Goal: Communication & Community: Answer question/provide support

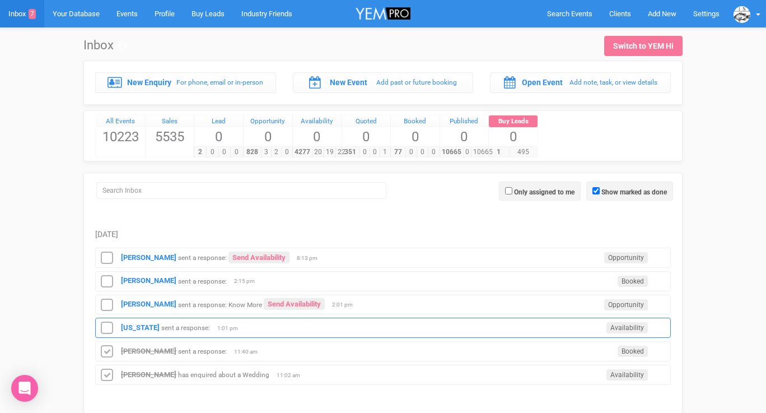
click at [128, 320] on div "[US_STATE] sent a response: Availability 1:01 pm" at bounding box center [382, 327] width 575 height 20
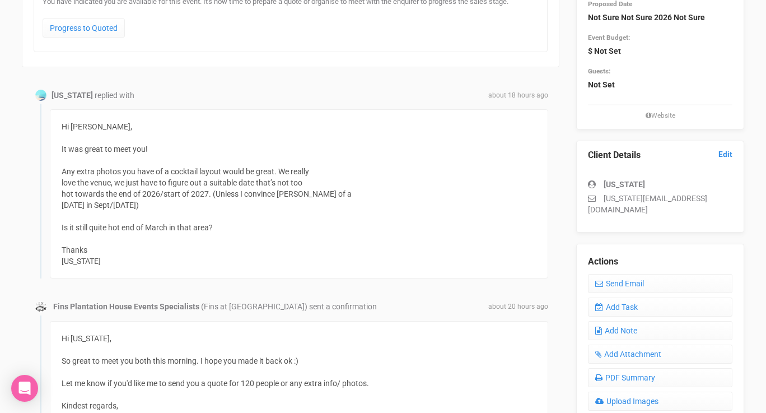
scroll to position [167, 0]
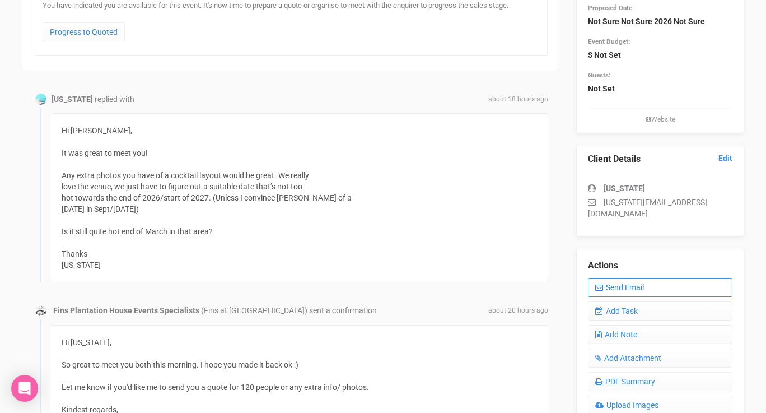
click at [606, 278] on link "Send Email" at bounding box center [660, 287] width 144 height 19
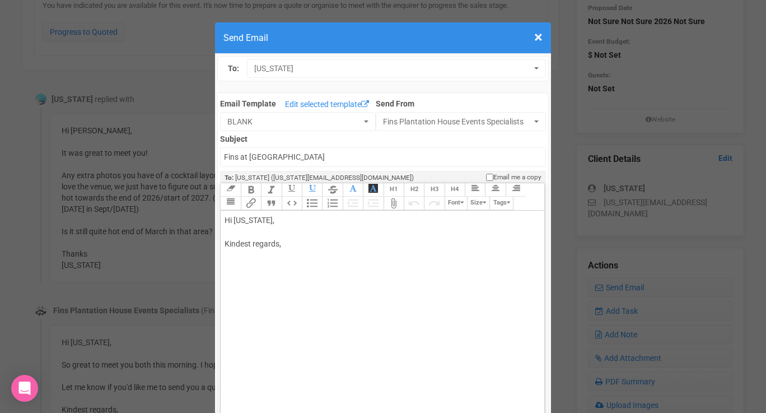
click at [289, 235] on div "Hi [US_STATE], Kindest regards," at bounding box center [379, 243] width 311 height 59
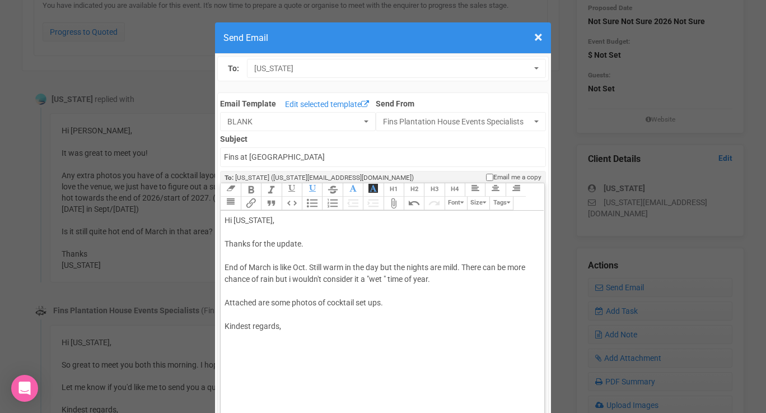
click at [292, 327] on div "Hi [US_STATE], Thanks for the update. End of March is like Oct. Still warm in t…" at bounding box center [379, 284] width 311 height 141
click at [463, 207] on trix-toolbar "Link Unlink Bold Italic Strikethrough H1 H2 H3 H4 Link Quote Code Bullets Numbe…" at bounding box center [381, 196] width 323 height 27
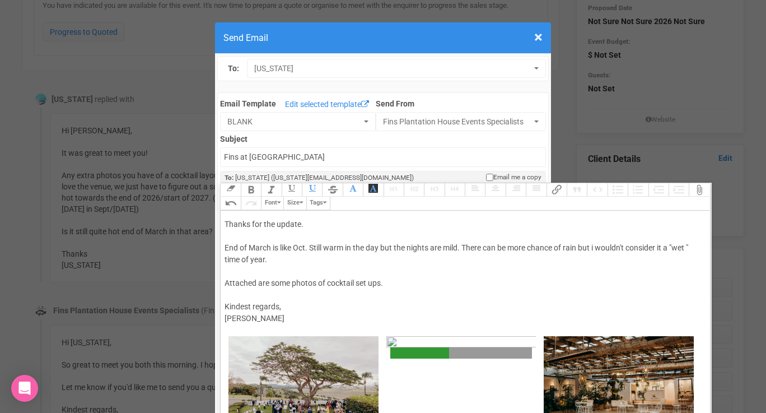
scroll to position [18, 0]
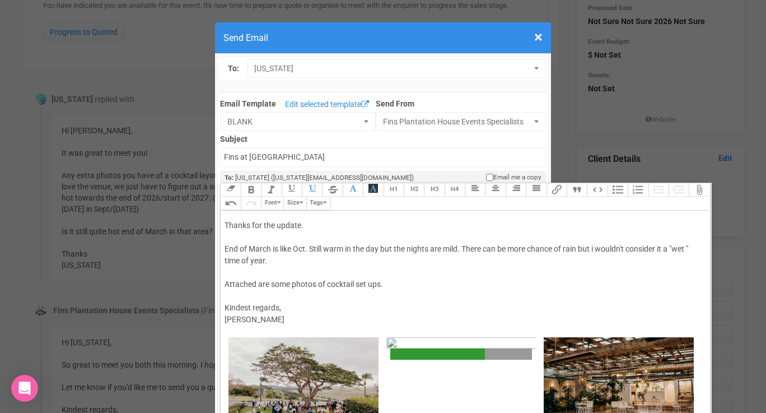
drag, startPoint x: 434, startPoint y: 259, endPoint x: 466, endPoint y: 250, distance: 33.3
click at [466, 250] on div "Hi [US_STATE], Thanks for the update. End of March is like Oct. Still warm in t…" at bounding box center [462, 266] width 477 height 141
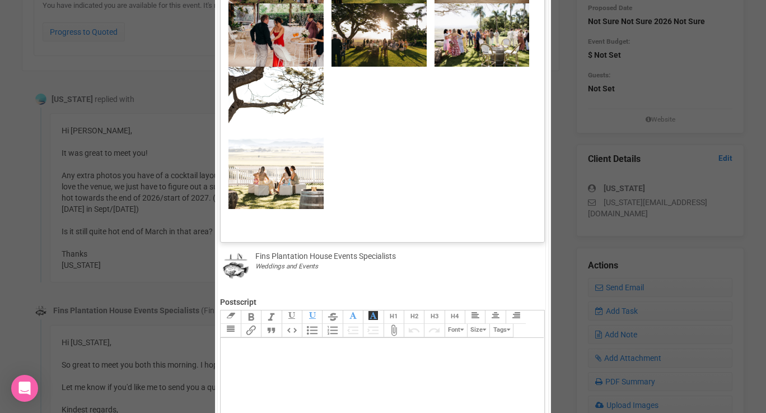
scroll to position [160, 0]
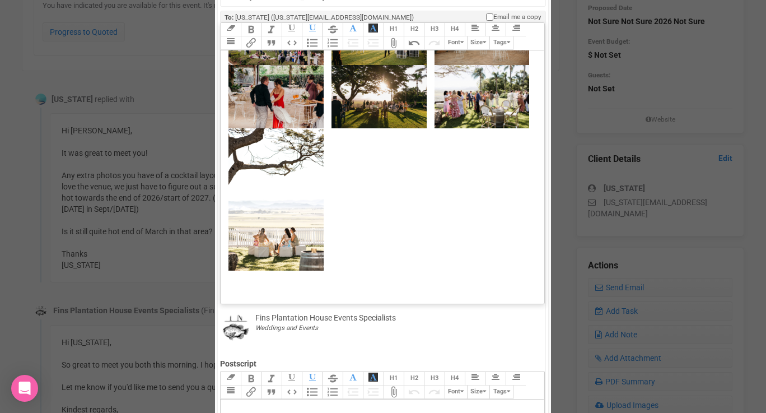
click at [407, 241] on div "﻿ ﻿ ﻿ ﻿ ﻿ ﻿ ﻿ ﻿ ﻿ ﻿ ﻿ ﻿ ﻿ ﻿" at bounding box center [379, 136] width 311 height 269
click at [462, 45] on trix-toolbar "Link Unlink Bold Italic Strikethrough H1 H2 H3 H4 Link Quote Code Bullets Numbe…" at bounding box center [381, 36] width 323 height 27
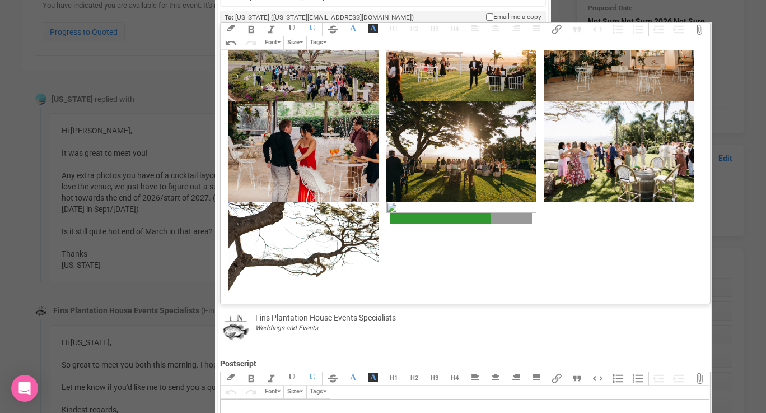
click at [461, 41] on trix-toolbar "Link Unlink Bold Italic Strikethrough H1 H2 H3 H4 Link Quote Code Bullets Numbe…" at bounding box center [464, 36] width 489 height 27
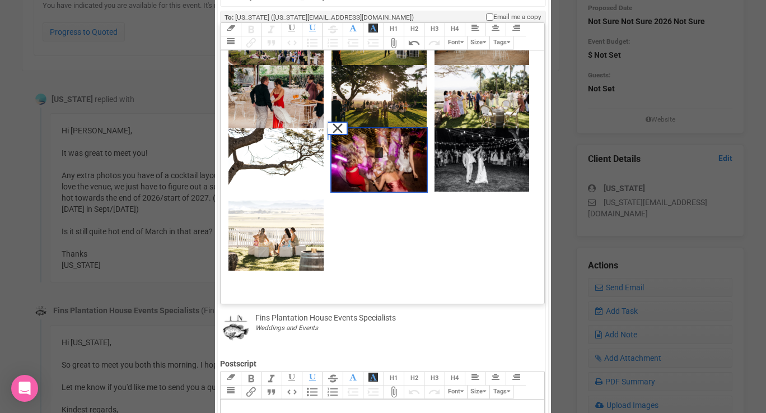
click at [371, 154] on img at bounding box center [378, 159] width 95 height 63
click at [335, 126] on button "Remove" at bounding box center [337, 127] width 20 height 13
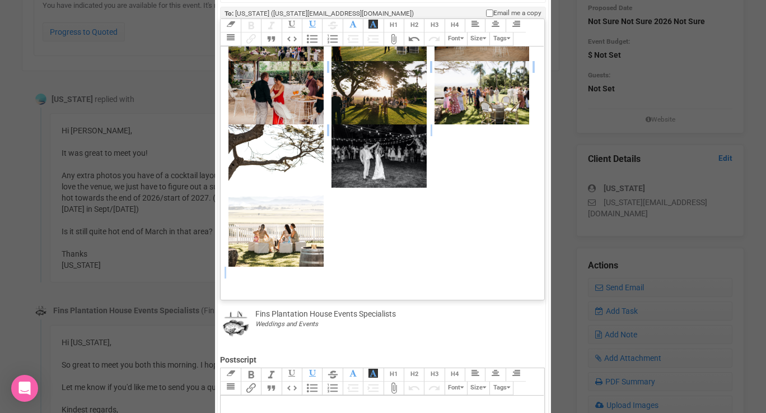
scroll to position [168, 0]
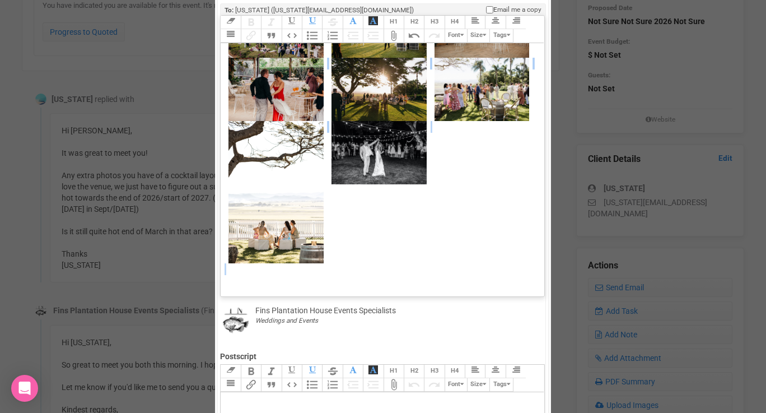
drag, startPoint x: 224, startPoint y: 195, endPoint x: 396, endPoint y: 357, distance: 236.0
click at [396, 356] on div "Link Unlink Bold Italic Strikethrough H1 H2 H3 H4 Link Quote Code Bullets Numbe…" at bounding box center [382, 341] width 324 height 652
click at [354, 274] on div at bounding box center [379, 275] width 311 height 24
drag, startPoint x: 354, startPoint y: 274, endPoint x: 305, endPoint y: 133, distance: 149.4
click at [305, 133] on trix-editor "Hi [US_STATE], Thanks for the update. End of March is like Oct. Still warm in t…" at bounding box center [382, 166] width 323 height 247
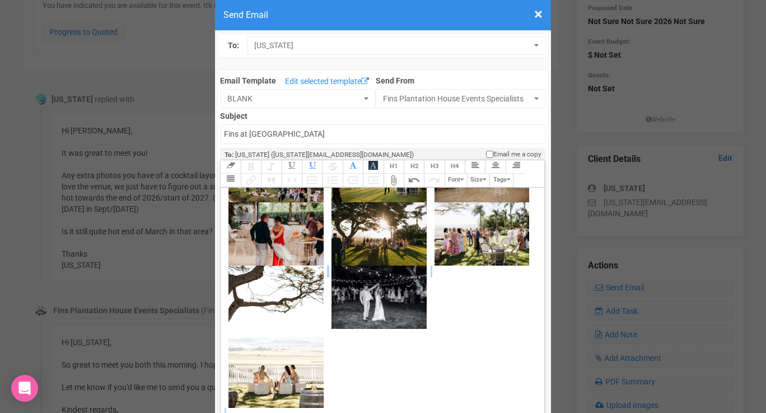
scroll to position [0, 0]
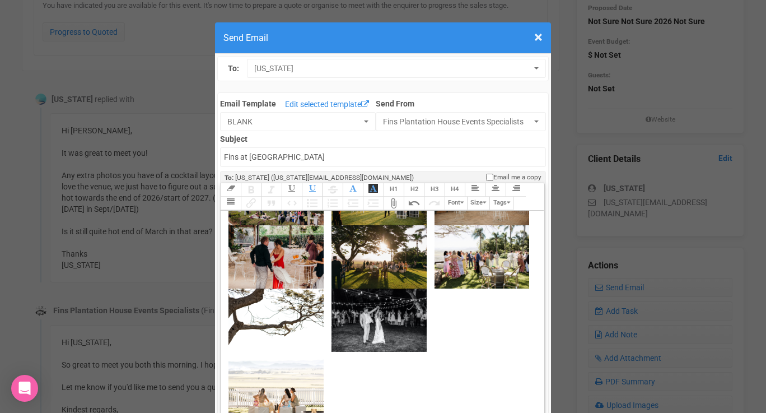
click at [475, 325] on div "﻿ ﻿ ﻿ ﻿ ﻿ ﻿ ﻿ ﻿ ﻿ ﻿ ﻿ ﻿ ﻿ ﻿ ﻿ ﻿" at bounding box center [379, 296] width 311 height 269
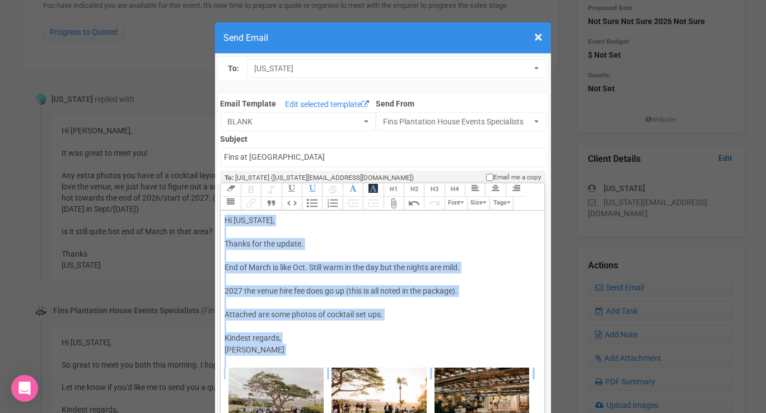
type trix-editor "<div>Hi [US_STATE],<br><br>Thanks for the update.<br><br>End of March is like O…"
copy trix-editor "Hi [US_STATE], Thanks for the update. End of March is like Oct. Still warm in t…"
drag, startPoint x: 451, startPoint y: 202, endPoint x: 234, endPoint y: -2, distance: 297.0
click at [539, 37] on span "×" at bounding box center [538, 37] width 8 height 18
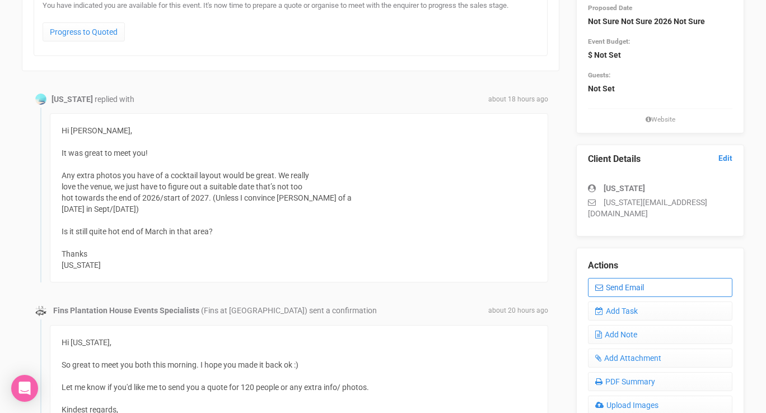
click at [610, 278] on link "Send Email" at bounding box center [660, 287] width 144 height 19
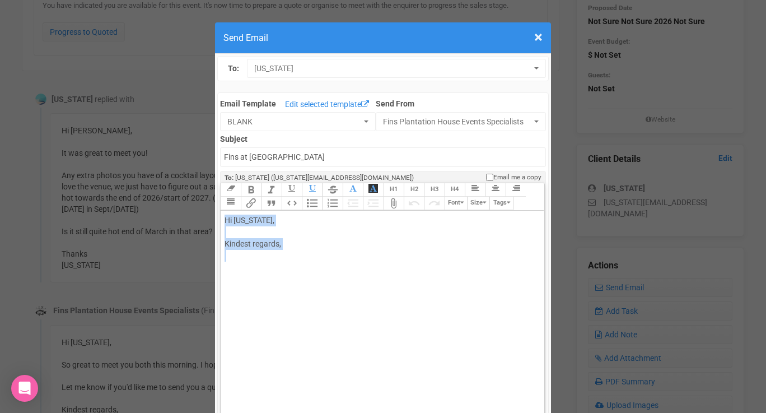
drag, startPoint x: 263, startPoint y: 271, endPoint x: 223, endPoint y: 224, distance: 61.6
click at [223, 224] on trix-editor "Hi [US_STATE], Kindest regards," at bounding box center [382, 333] width 323 height 247
paste trix-editor "<span style="font-family: Roboto, Helvetica, Arial, sans-serif; font-size: 14px…"
type trix-editor "<div><span style="font-family: Roboto, Helvetica, Arial, sans-serif; font-size:…"
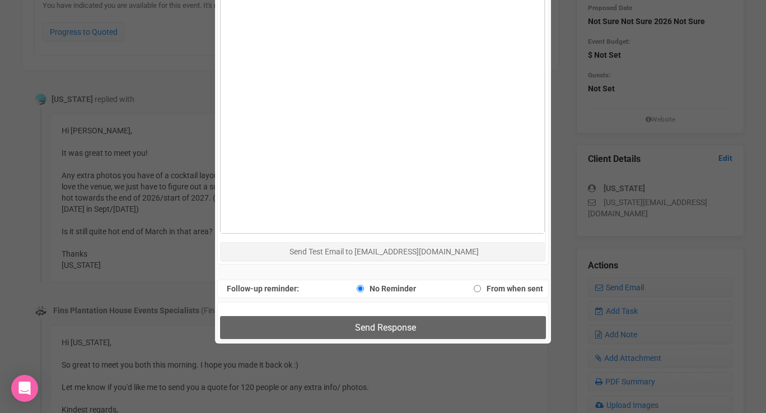
scroll to position [615, 0]
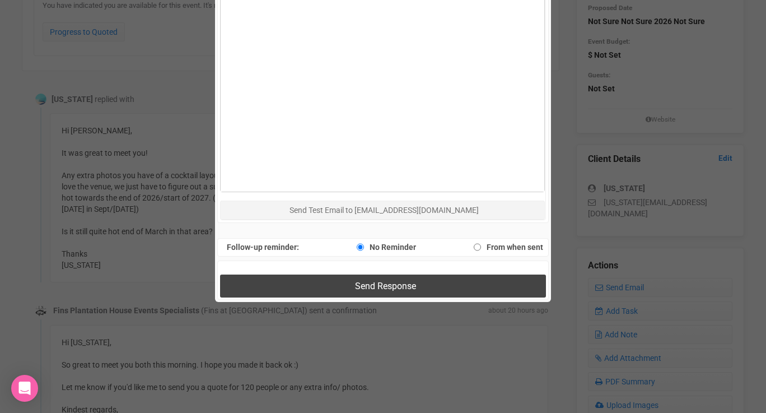
click at [297, 283] on button "Send Response" at bounding box center [382, 285] width 325 height 23
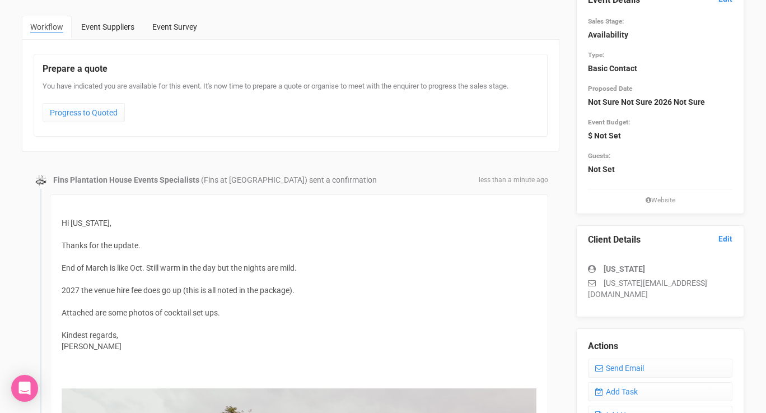
scroll to position [0, 0]
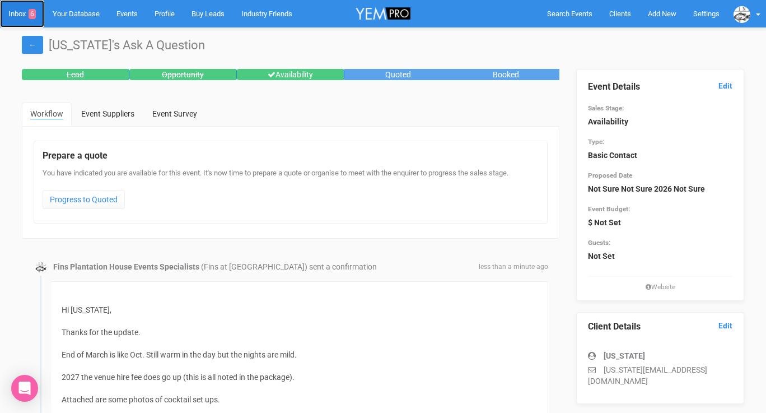
click at [18, 16] on link "Inbox 6" at bounding box center [22, 13] width 44 height 27
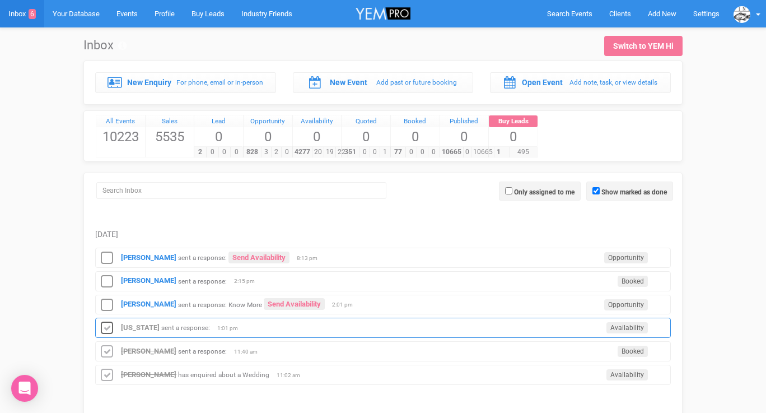
click at [104, 327] on icon at bounding box center [107, 328] width 17 height 15
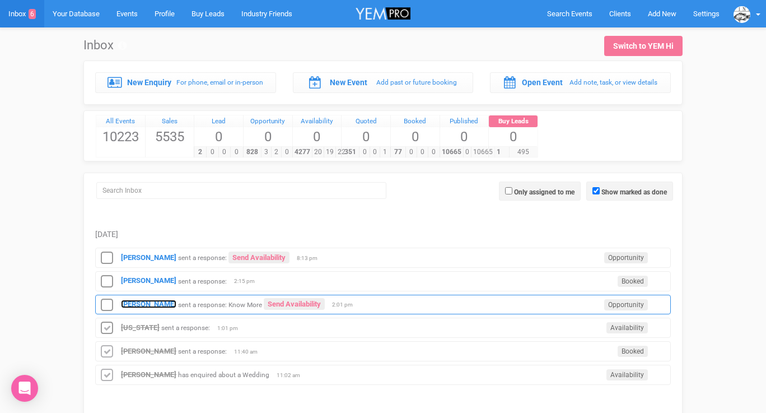
click at [134, 306] on strong "[PERSON_NAME]" at bounding box center [148, 303] width 55 height 8
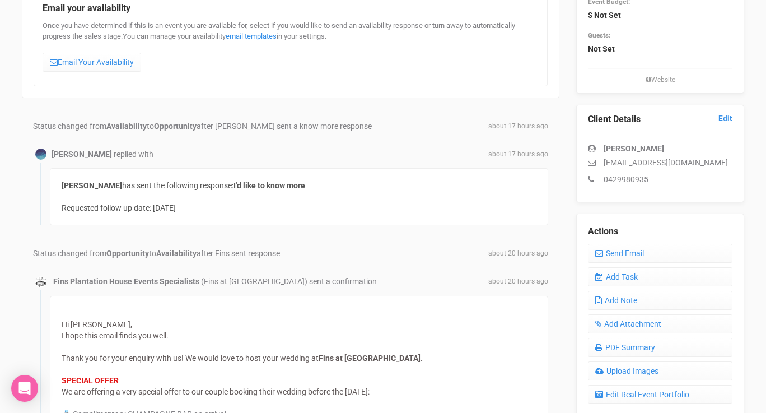
scroll to position [171, 0]
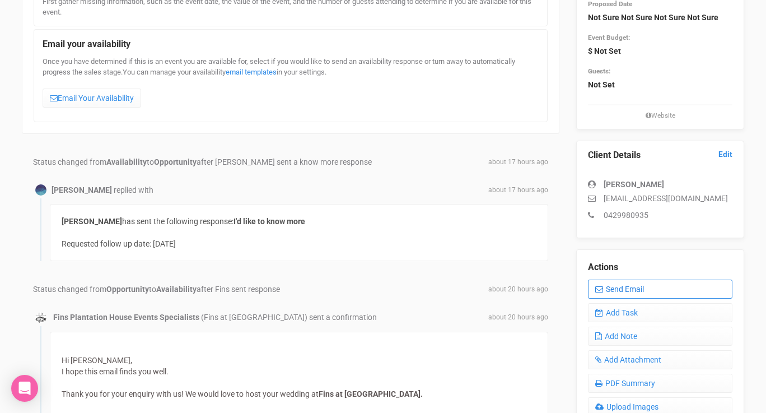
click at [600, 290] on icon at bounding box center [599, 289] width 8 height 8
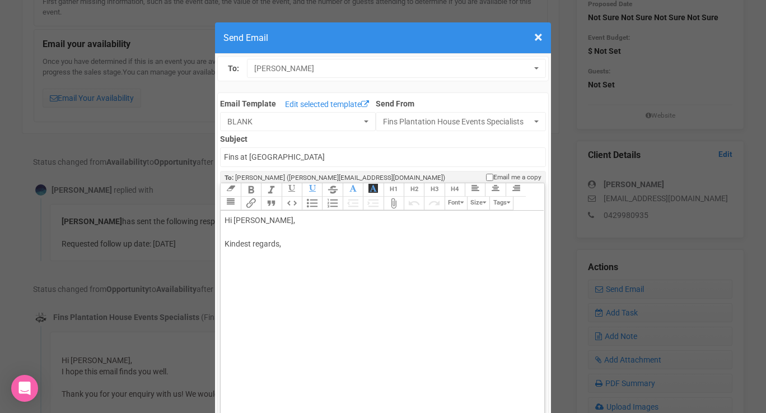
drag, startPoint x: 263, startPoint y: 222, endPoint x: 313, endPoint y: 221, distance: 50.9
click at [313, 222] on div "Hi [PERSON_NAME], Kindest regards," at bounding box center [379, 243] width 311 height 59
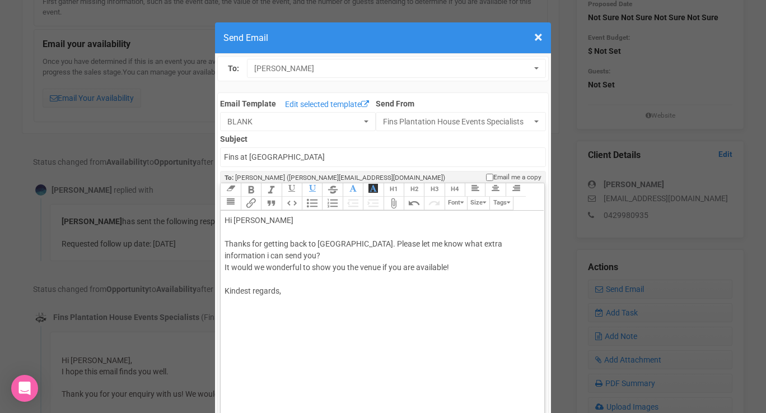
click at [312, 285] on div "Hi [PERSON_NAME] Thanks for getting back to [GEOGRAPHIC_DATA]. Please let me kn…" at bounding box center [379, 267] width 311 height 106
type trix-editor "<div>Hi [PERSON_NAME];<br><br>Thanks for getting back to [GEOGRAPHIC_DATA]. Ple…"
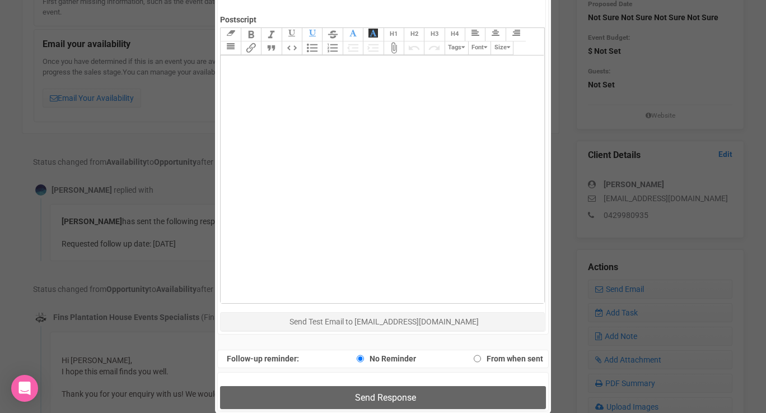
scroll to position [624, 0]
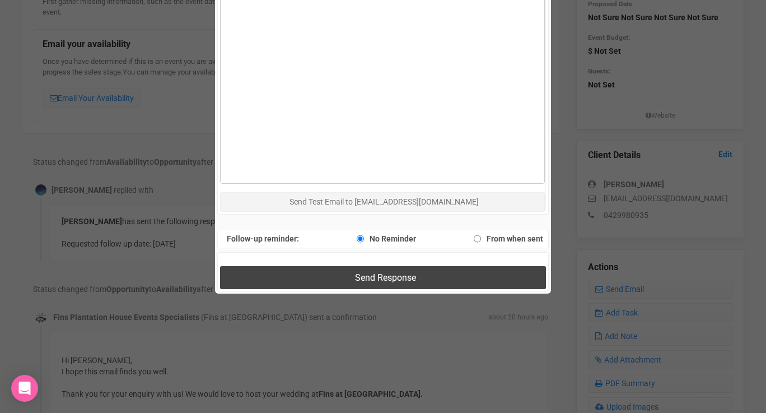
click at [326, 280] on button "Send Response" at bounding box center [382, 277] width 325 height 23
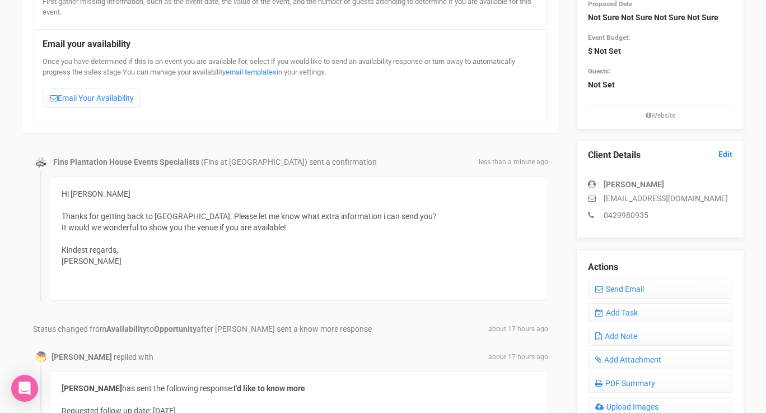
scroll to position [0, 0]
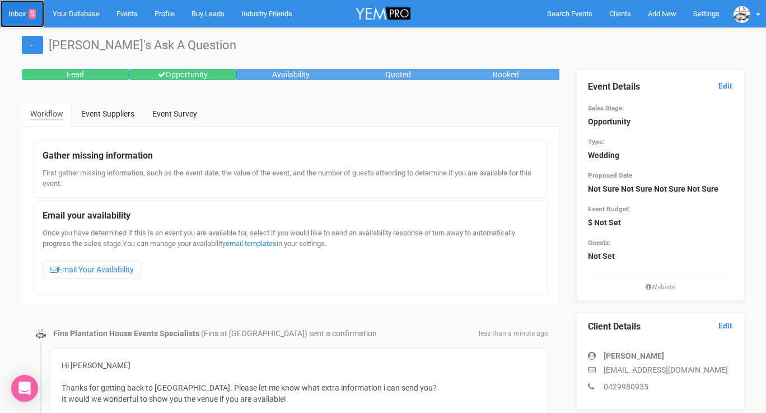
click at [18, 18] on link "Inbox 5" at bounding box center [22, 13] width 44 height 27
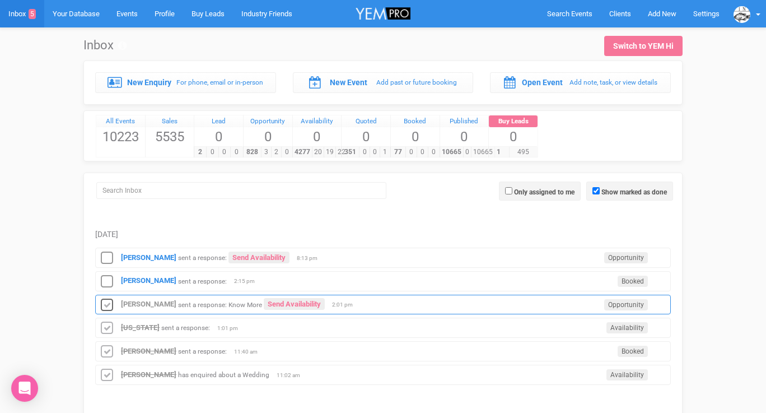
click at [105, 304] on icon at bounding box center [107, 305] width 17 height 15
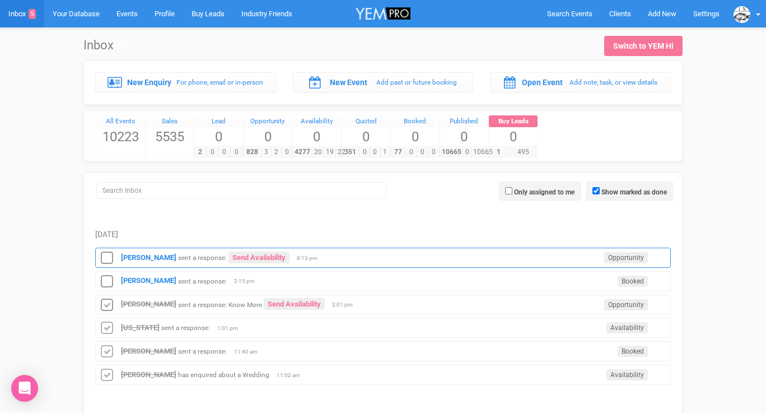
click at [139, 263] on div "[PERSON_NAME] sent a response: Send Availability Opportunity 8:13 pm" at bounding box center [382, 257] width 575 height 20
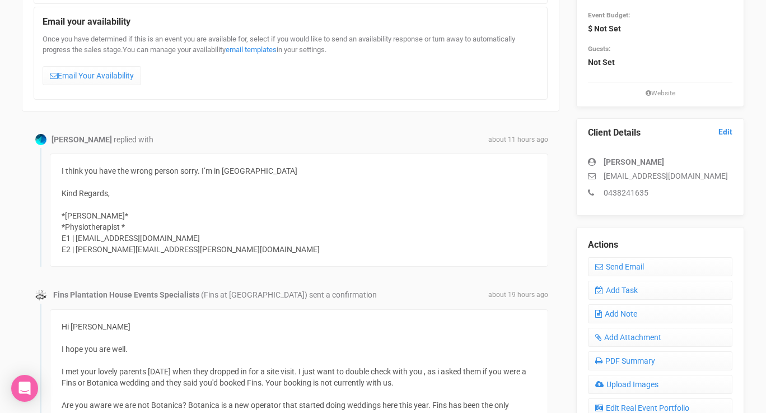
scroll to position [244, 0]
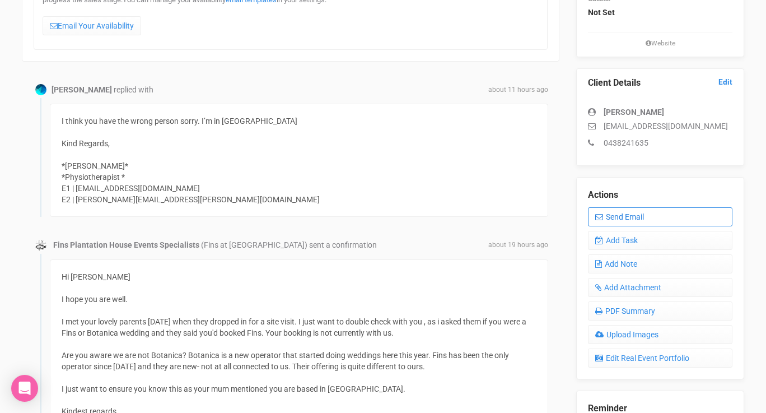
click at [603, 222] on link "Send Email" at bounding box center [660, 216] width 144 height 19
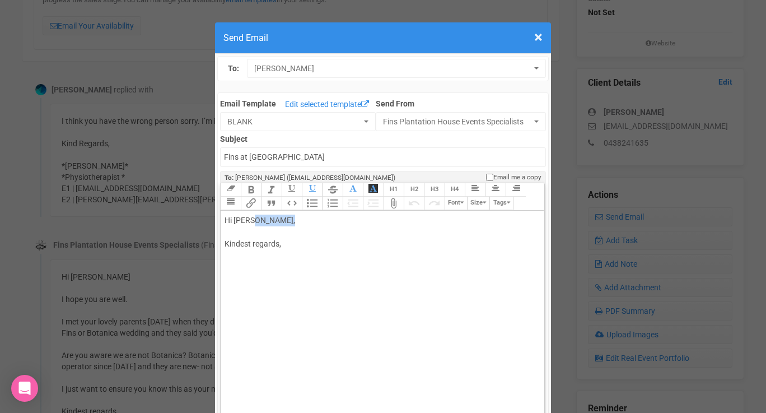
drag, startPoint x: 257, startPoint y: 223, endPoint x: 296, endPoint y: 222, distance: 38.6
click at [296, 222] on div "Hi [PERSON_NAME], Kindest regards," at bounding box center [379, 243] width 311 height 59
click at [270, 333] on div "Hi [PERSON_NAME] Sorry for the mix up. Must be two Gema's! So glad. Have a grea…" at bounding box center [379, 278] width 311 height 129
type trix-editor "<div>Hi Gema&nbsp;<br><br>Sorry for the mix up. Must be two Gema's!<br><br>So g…"
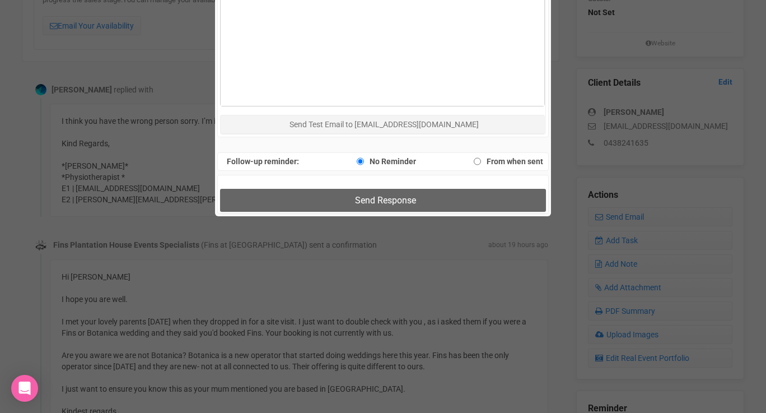
scroll to position [728, 0]
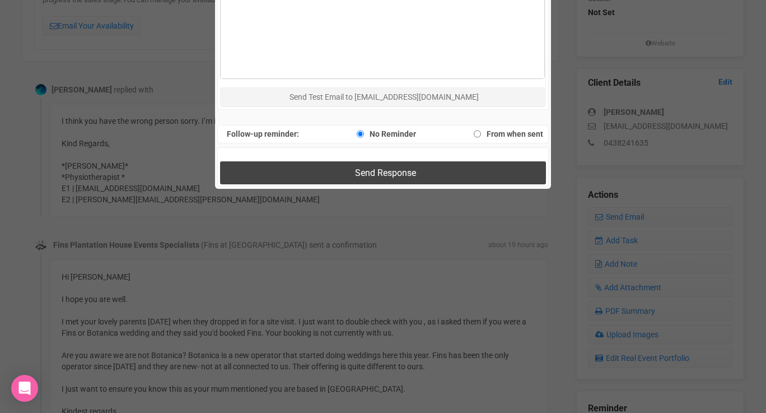
click at [316, 171] on button "Send Response" at bounding box center [382, 172] width 325 height 23
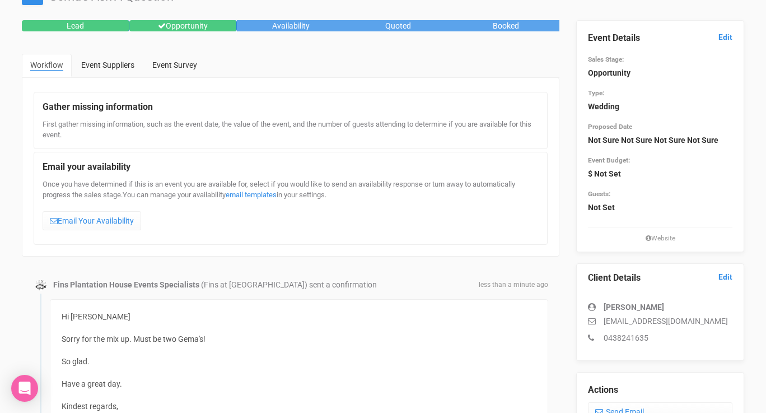
scroll to position [0, 0]
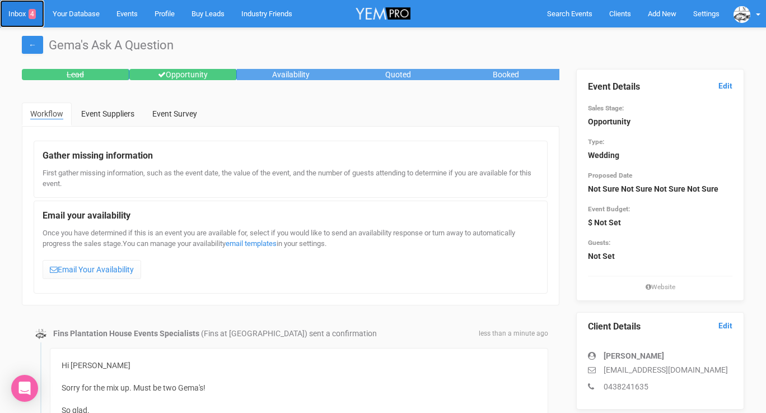
click at [12, 14] on link "Inbox 4" at bounding box center [22, 13] width 44 height 27
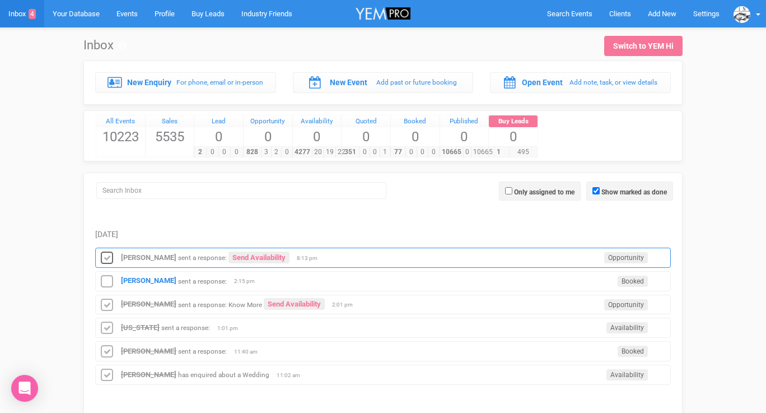
click at [106, 256] on icon at bounding box center [107, 258] width 17 height 15
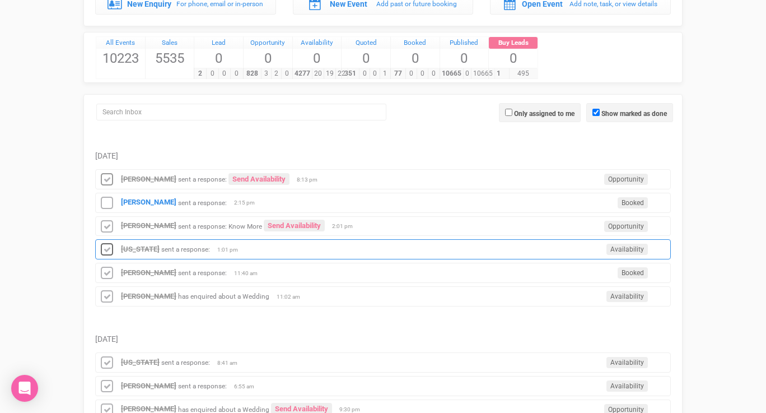
scroll to position [83, 0]
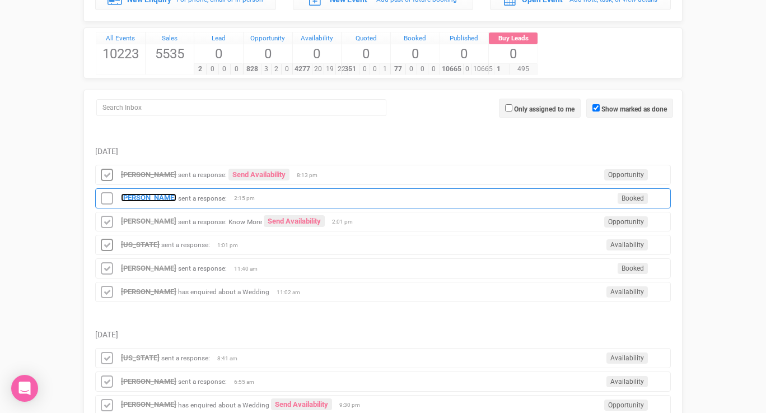
click at [144, 202] on strong "[PERSON_NAME]" at bounding box center [148, 197] width 55 height 8
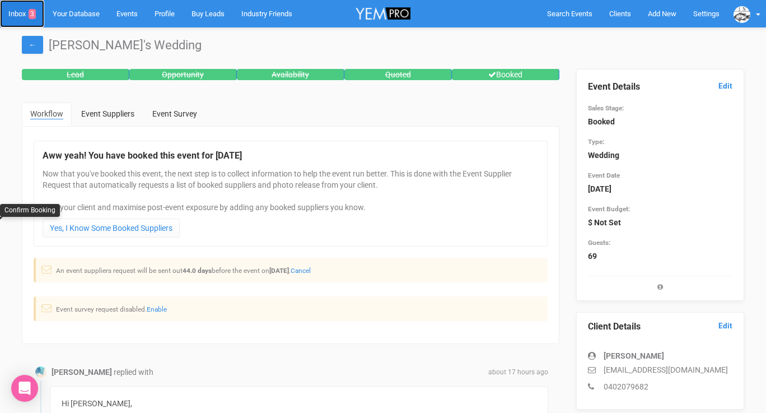
click at [23, 9] on link "Inbox 3" at bounding box center [22, 13] width 44 height 27
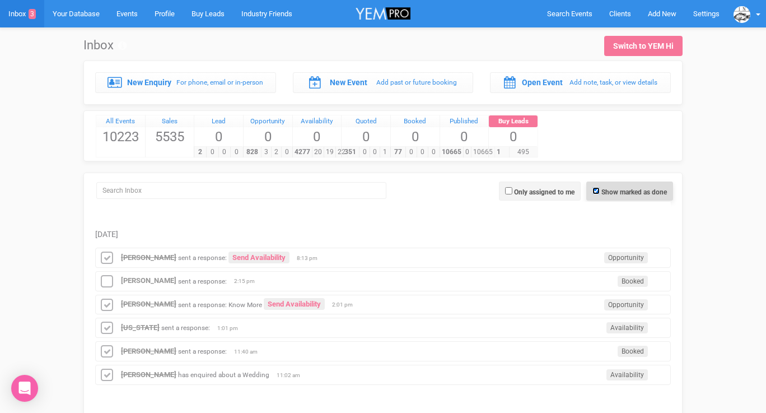
click at [595, 191] on input "Show marked as done" at bounding box center [595, 190] width 7 height 7
checkbox input "false"
